Goal: Communication & Community: Answer question/provide support

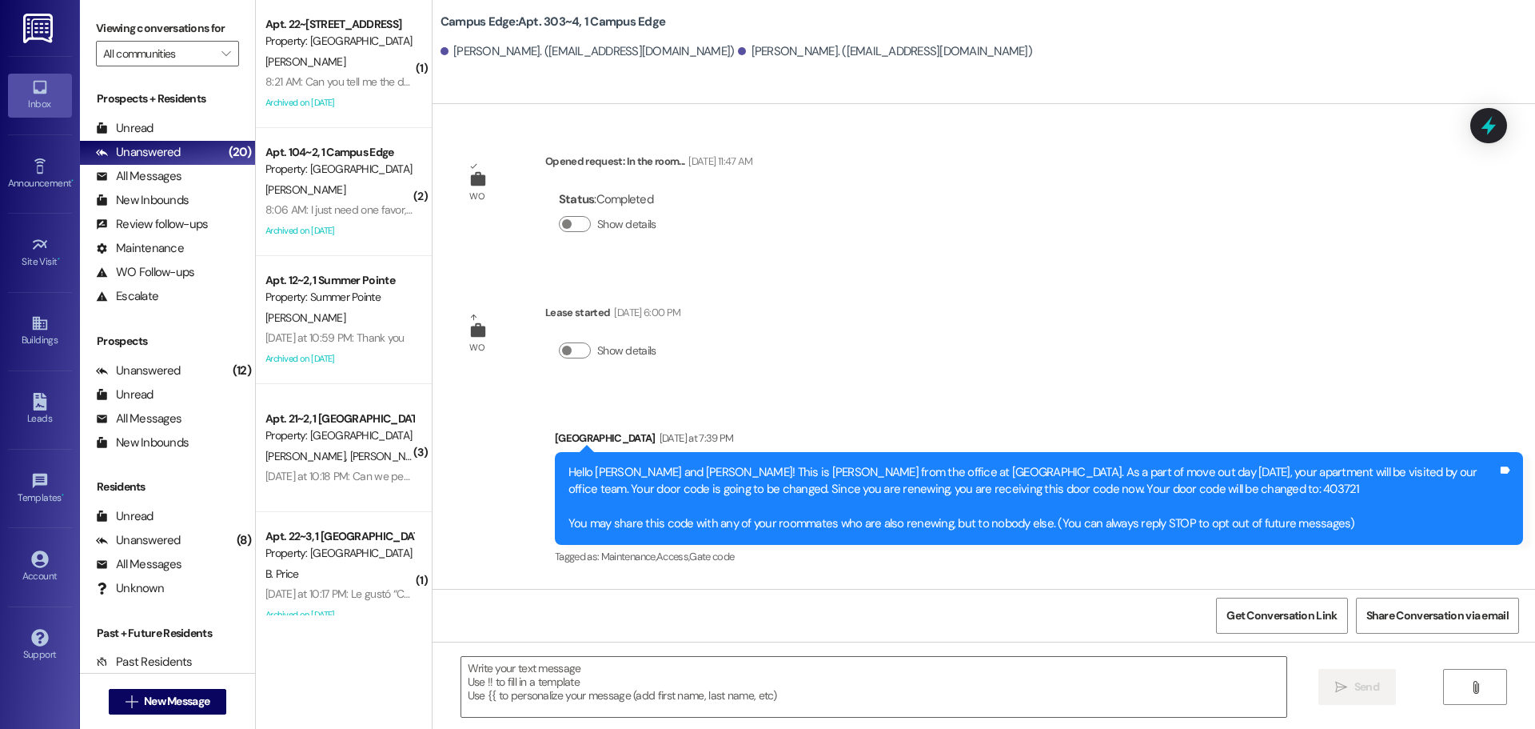
scroll to position [1086, 0]
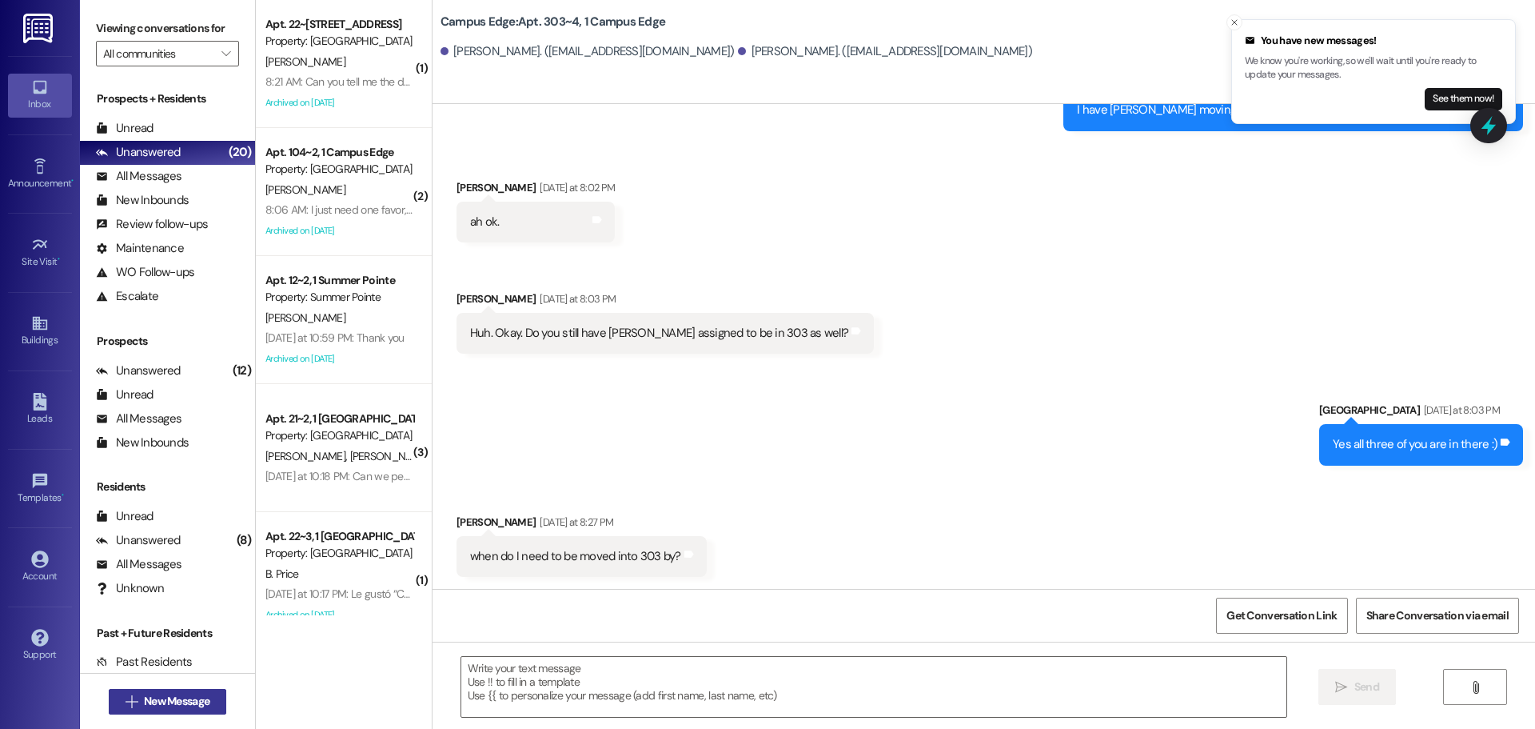
click at [178, 699] on span "New Message" at bounding box center [177, 701] width 66 height 17
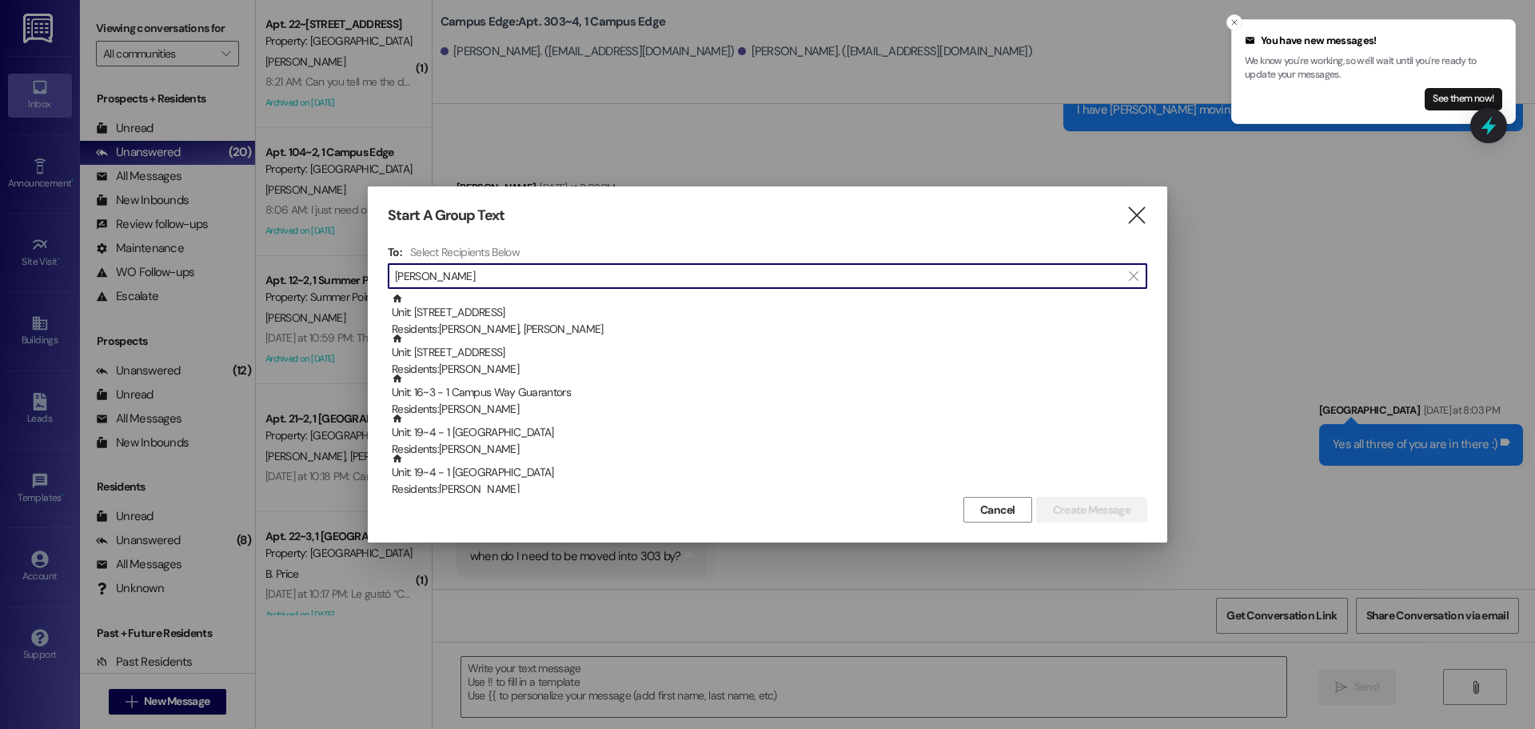
type input "nelson"
click at [1112, 227] on div "Start A Group Text  To: Select Recipients Below  nelson  Unit: 144 - 1 Campu…" at bounding box center [768, 364] width 800 height 356
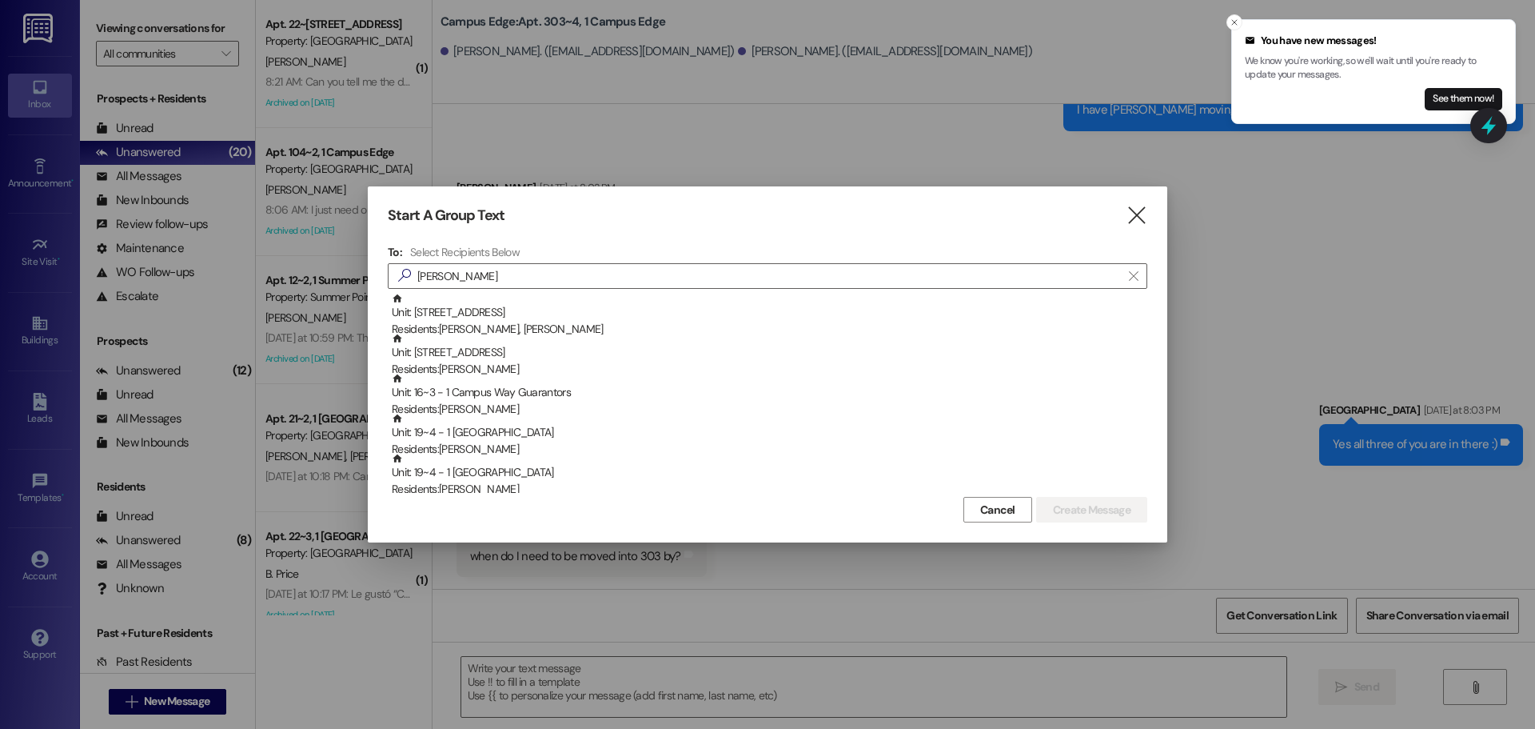
drag, startPoint x: 1141, startPoint y: 219, endPoint x: 621, endPoint y: 326, distance: 530.7
click at [1136, 219] on icon "" at bounding box center [1137, 215] width 22 height 17
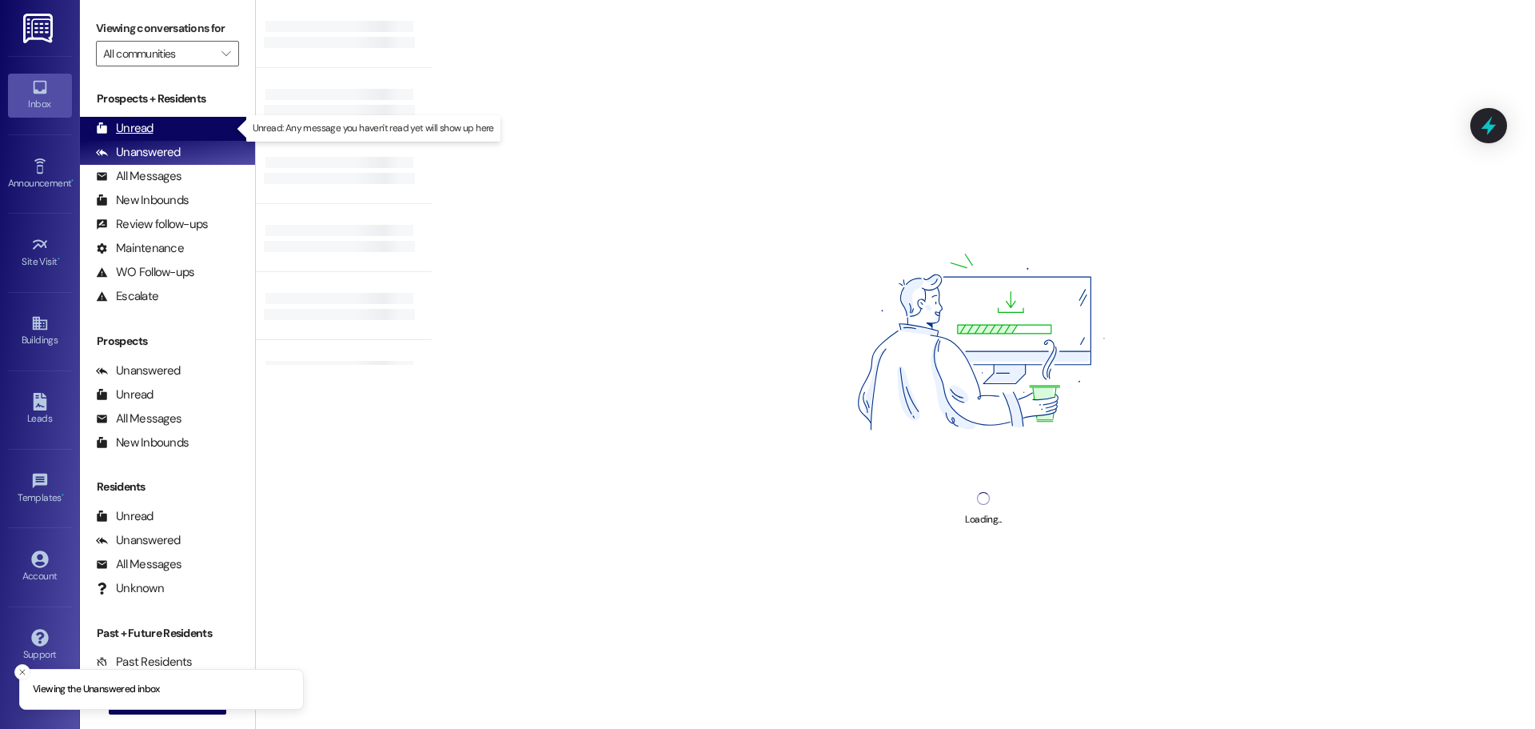
click at [132, 135] on div "Unread" at bounding box center [125, 128] width 58 height 17
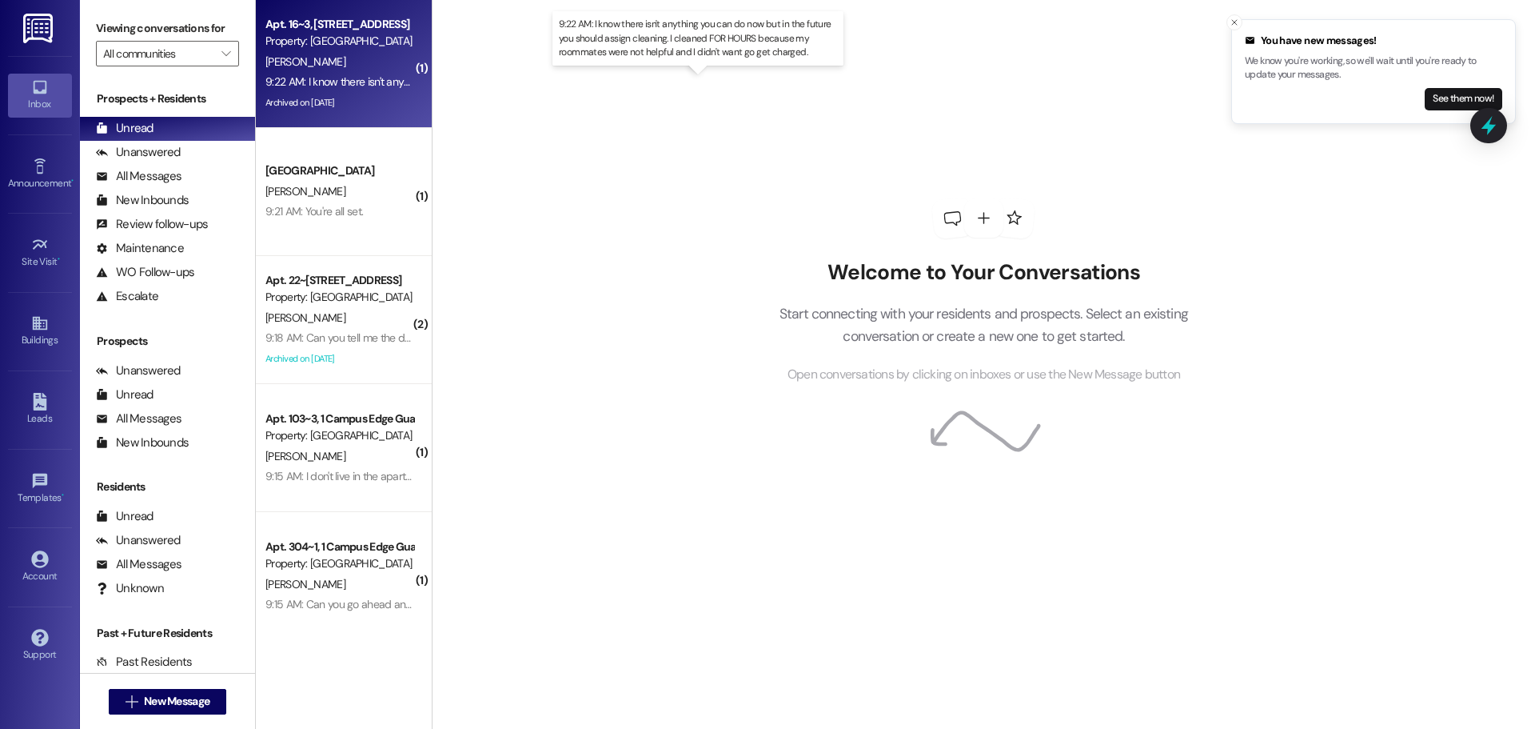
click at [322, 81] on div "9:22 AM: I know there isn't anything you can do now but in the future you shoul…" at bounding box center [713, 81] width 896 height 14
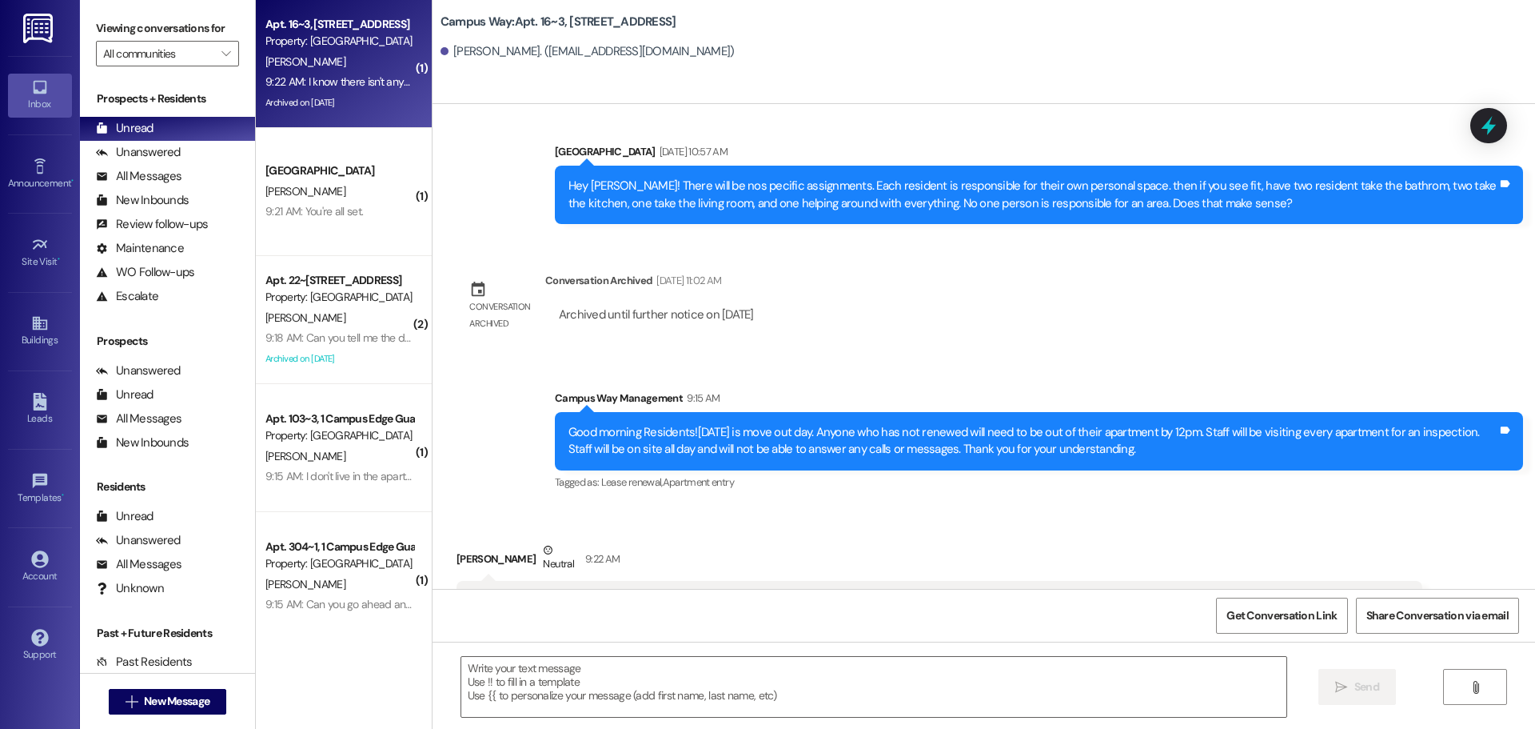
scroll to position [12141, 0]
